Goal: Task Accomplishment & Management: Manage account settings

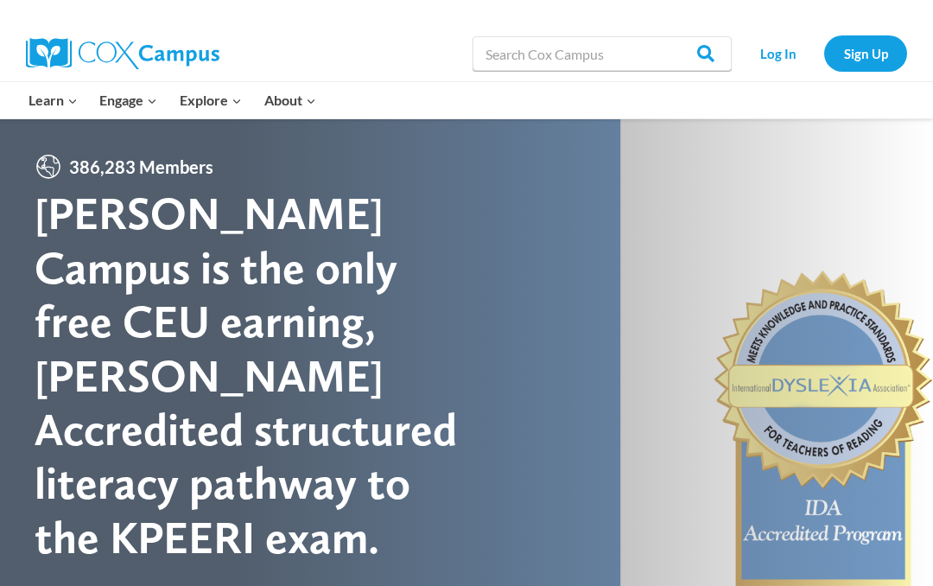
click at [781, 52] on link "Log In" at bounding box center [777, 52] width 75 height 35
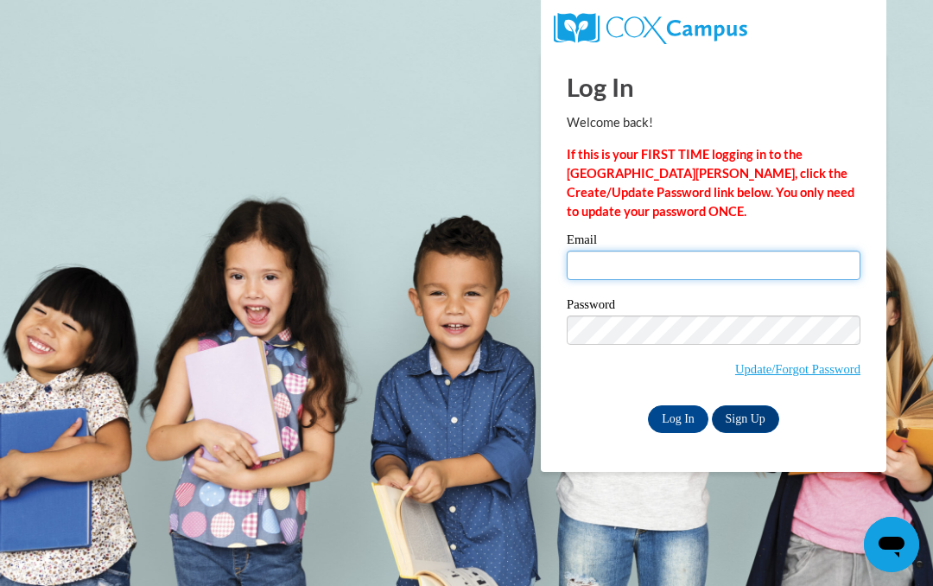
click at [605, 251] on input "Email" at bounding box center [714, 265] width 294 height 29
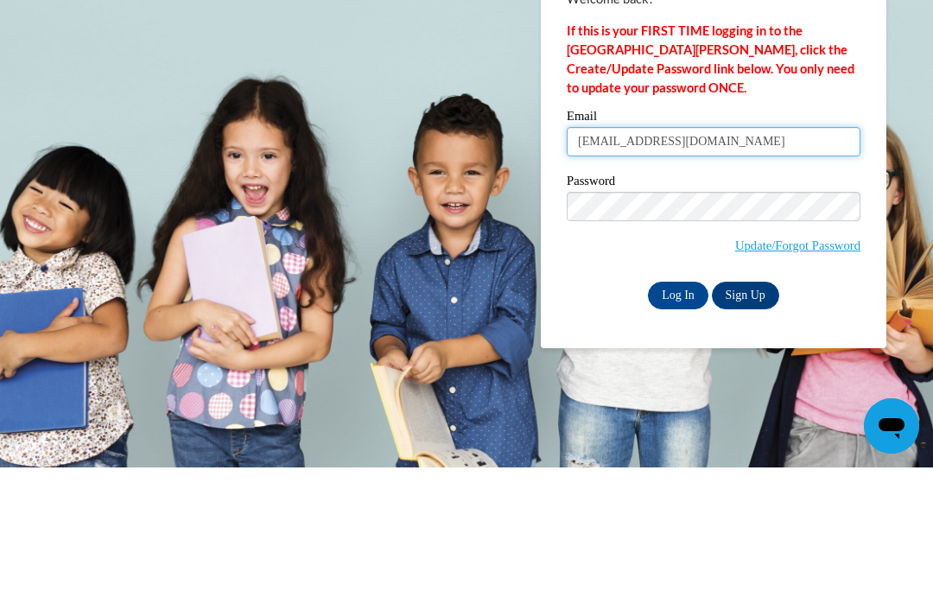
type input "[EMAIL_ADDRESS][DOMAIN_NAME]"
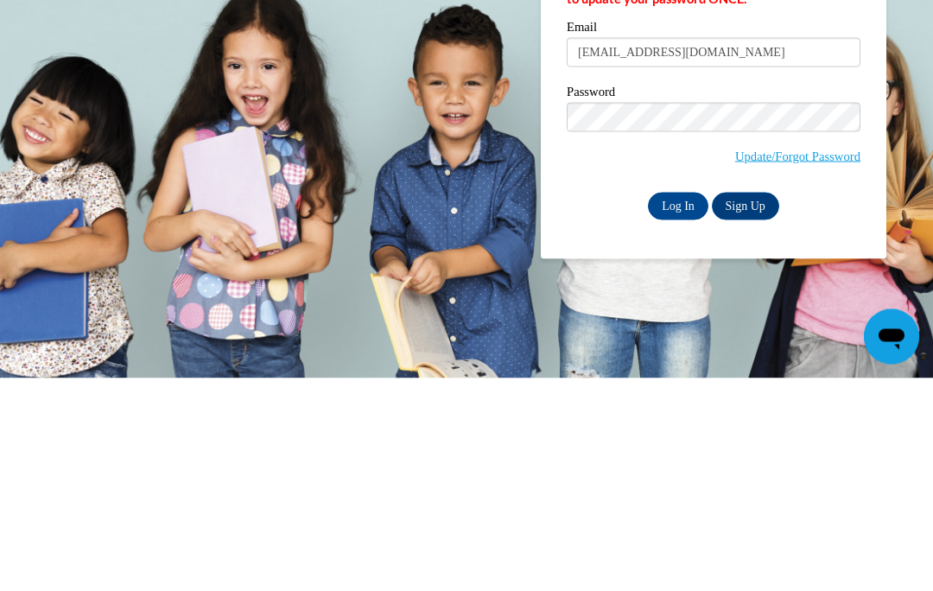
click at [668, 405] on input "Log In" at bounding box center [678, 419] width 60 height 28
click at [681, 416] on input "Log In" at bounding box center [678, 419] width 60 height 28
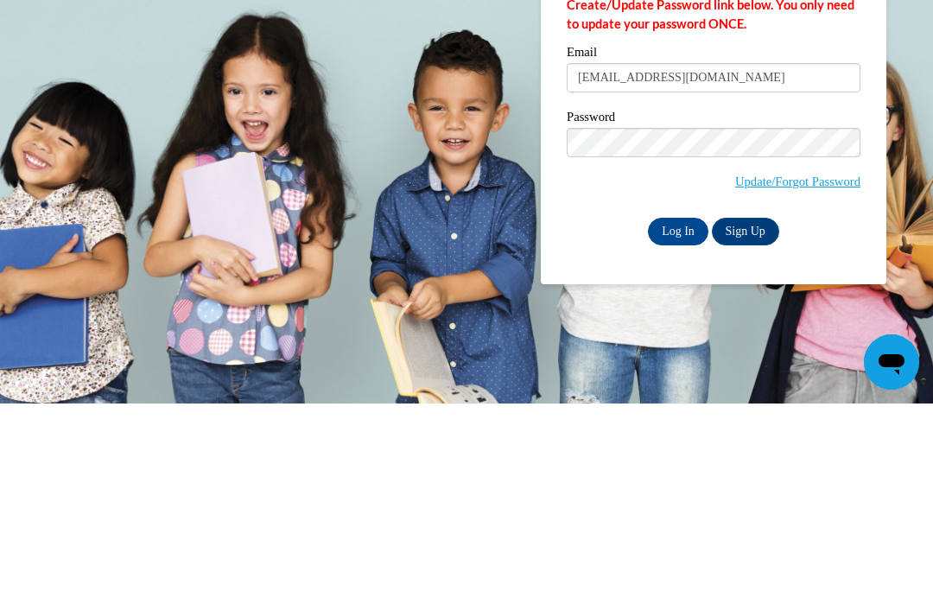
click at [682, 405] on input "Log In" at bounding box center [678, 419] width 60 height 28
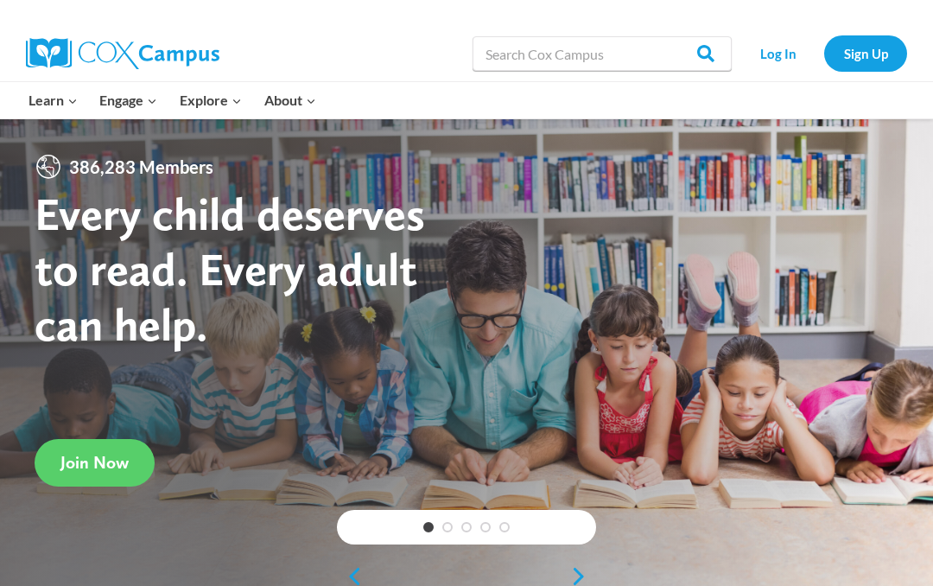
click at [776, 48] on link "Log In" at bounding box center [777, 52] width 75 height 35
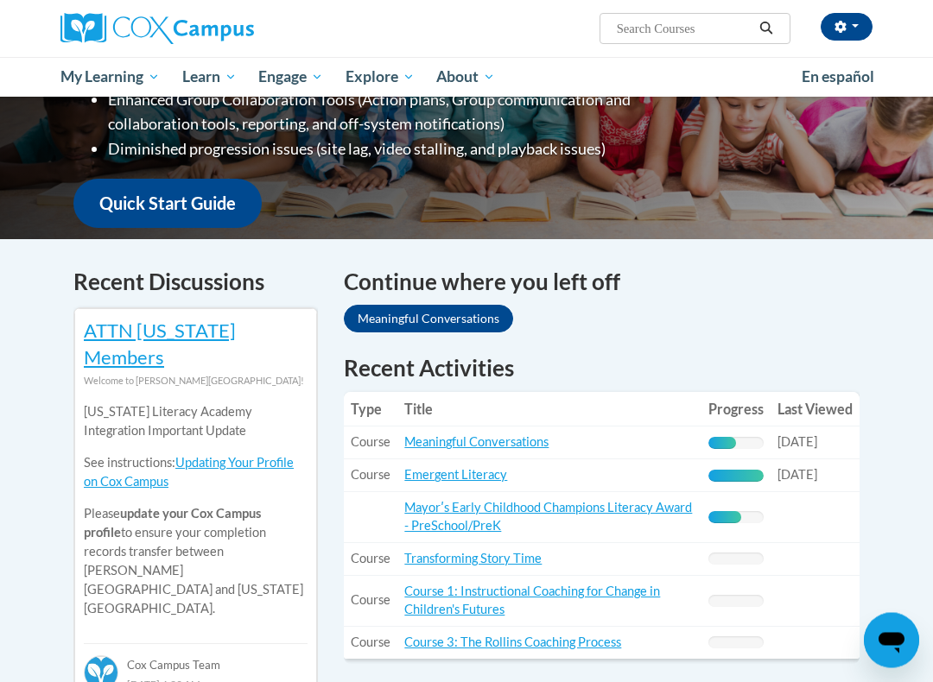
scroll to position [384, 0]
click at [456, 305] on link "Meaningful Conversations" at bounding box center [428, 319] width 169 height 28
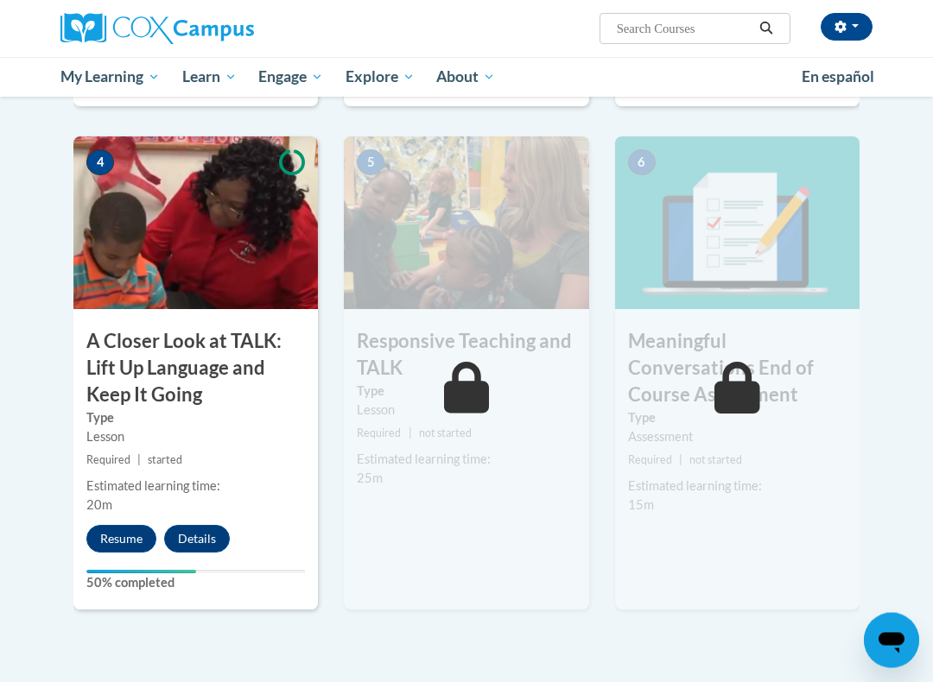
scroll to position [819, 0]
click at [126, 526] on button "Resume" at bounding box center [121, 538] width 70 height 28
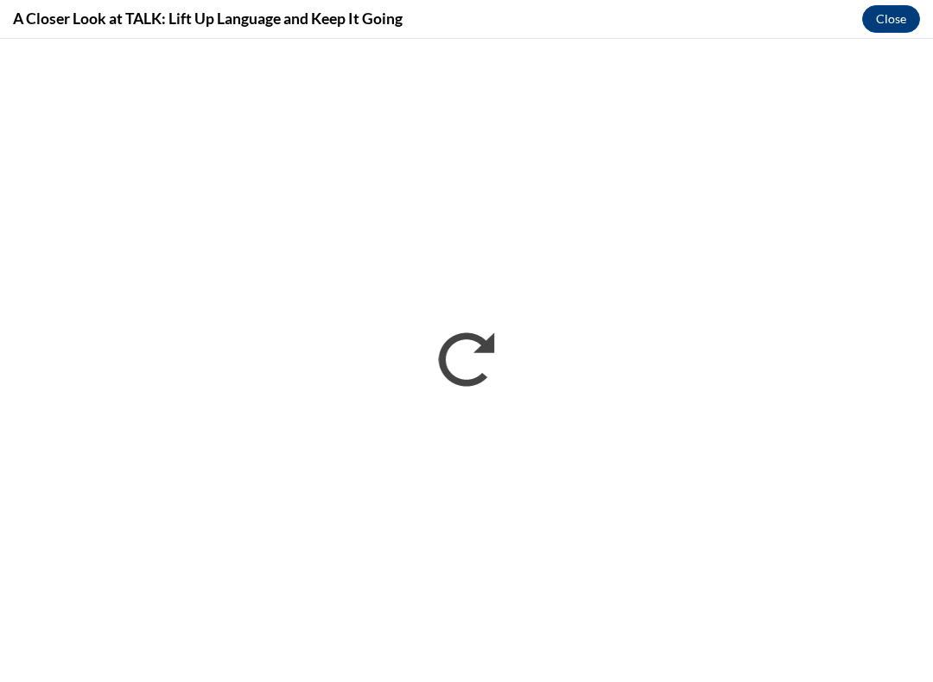
scroll to position [0, 0]
